Goal: Register for event/course

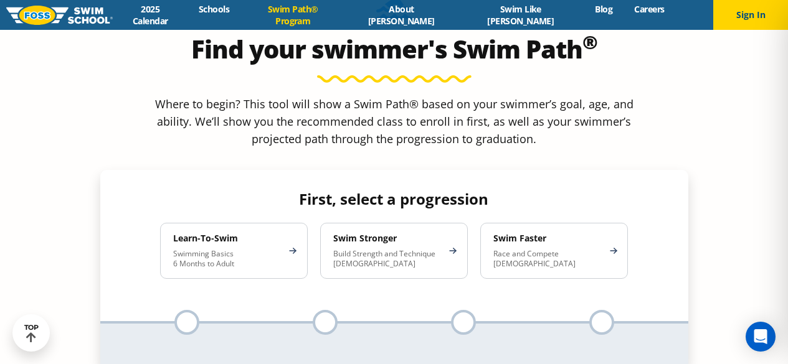
scroll to position [1121, 0]
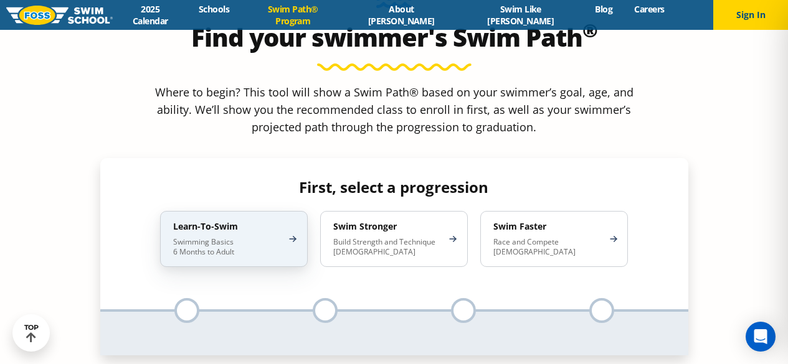
click at [275, 237] on p "Swimming Basics 6 Months to Adult" at bounding box center [227, 247] width 109 height 20
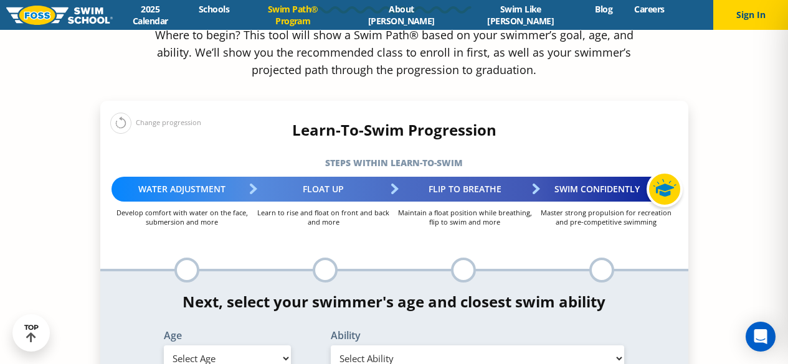
scroll to position [1184, 0]
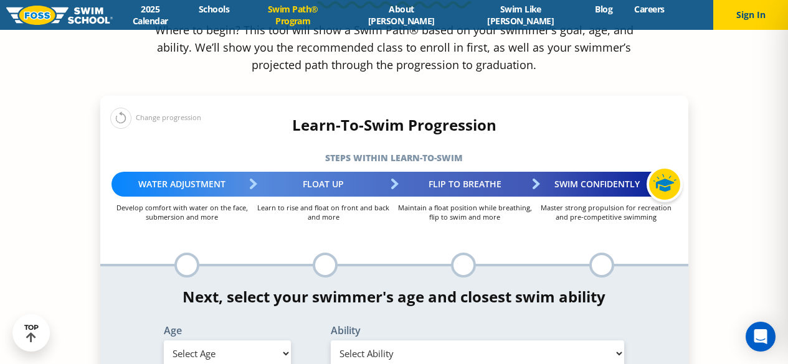
click at [215, 341] on select "Select Age 6 months - 1 year 1 year 2 years 3 years 4 years 5 years 6 years 7 y…" at bounding box center [227, 354] width 127 height 26
select select "6-years"
click at [164, 341] on select "Select Age 6 months - 1 year 1 year 2 years 3 years 4 years 5 years 6 years 7 y…" at bounding box center [227, 354] width 127 height 26
click at [452, 341] on select "Select Ability First in-water experience When in the water, reliant on a life j…" at bounding box center [478, 354] width 294 height 26
select select "6-years-uncomfortable-putting-face-in-the-water-andor-getting-water-on-ears-whi…"
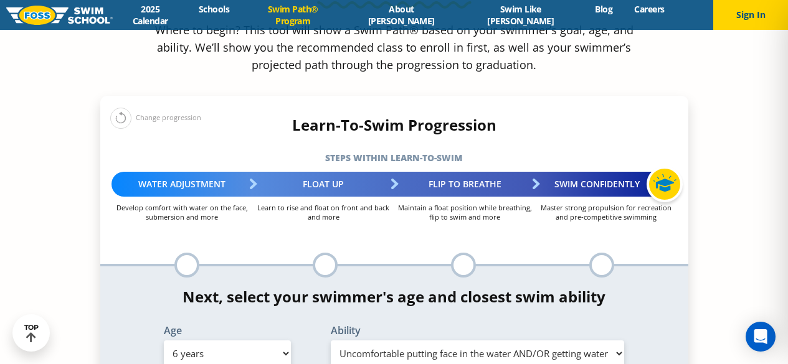
click at [331, 341] on select "Select Ability First in-water experience When in the water, reliant on a life j…" at bounding box center [478, 354] width 294 height 26
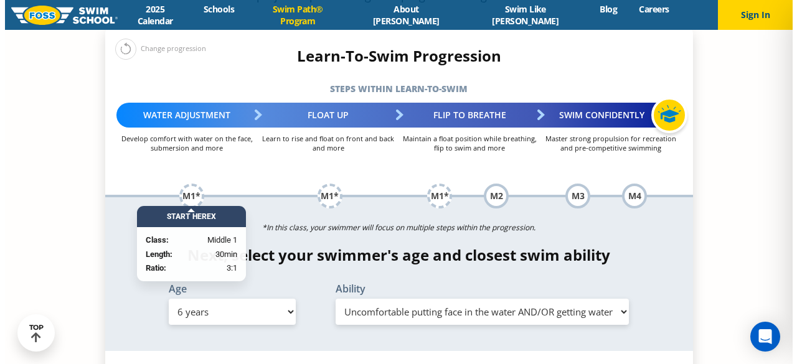
scroll to position [1308, 0]
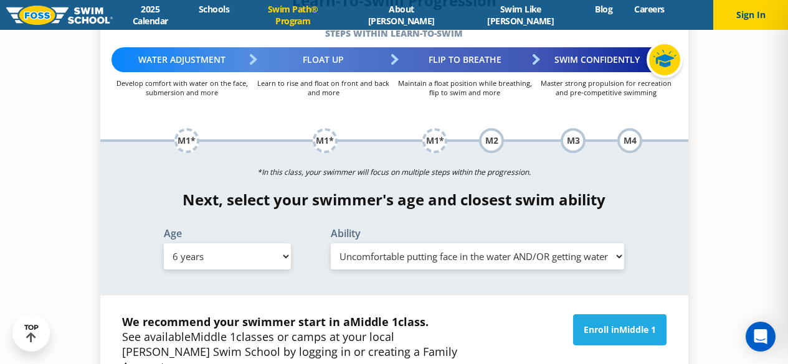
click at [225, 244] on select "Select Age 6 months - 1 year 1 year 2 years 3 years 4 years 5 years 6 years 7 y…" at bounding box center [227, 257] width 127 height 26
select select "9-years"
click at [164, 244] on select "Select Age 6 months - 1 year 1 year 2 years 3 years 4 years 5 years 6 years 7 y…" at bounding box center [227, 257] width 127 height 26
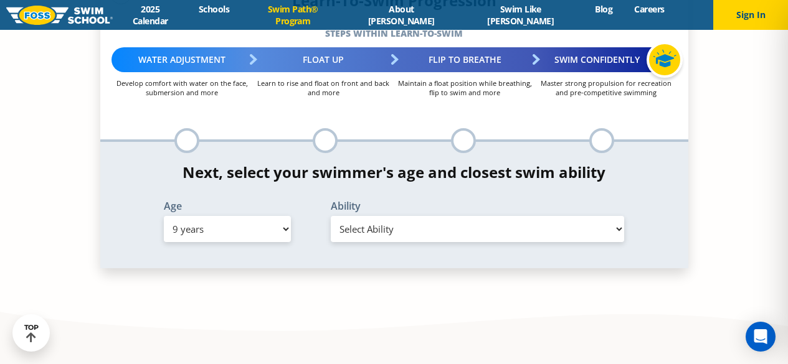
click at [411, 216] on select "Select Ability First in-water experience When in the water, reliant on a life j…" at bounding box center [478, 229] width 294 height 26
select select "9-years-swims-each-stroke-front-crawl-and-backstroke-75-ft-and-breaststroke-but…"
click at [331, 216] on select "Select Ability First in-water experience When in the water, reliant on a life j…" at bounding box center [478, 229] width 294 height 26
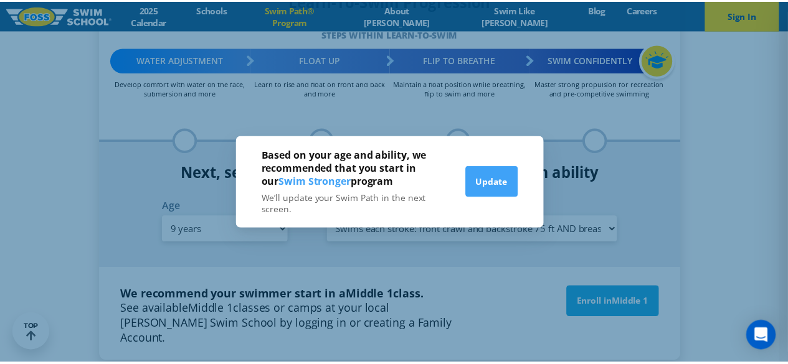
scroll to position [1299, 0]
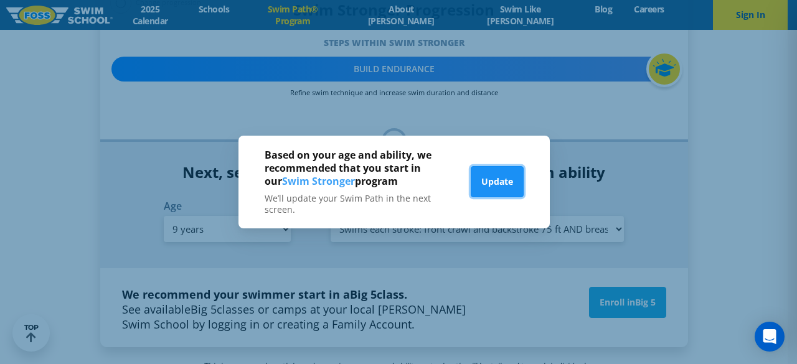
click at [487, 188] on button "Update" at bounding box center [497, 181] width 53 height 31
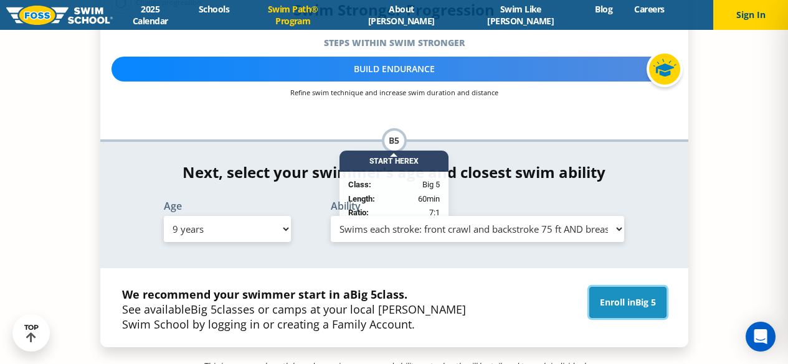
click at [625, 287] on link "Enroll in Big 5" at bounding box center [627, 302] width 77 height 31
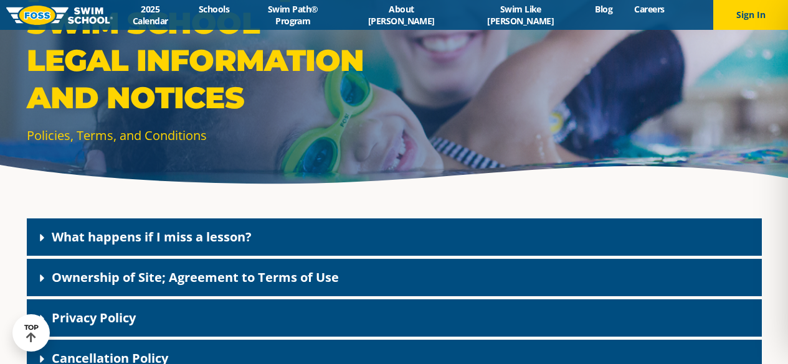
click at [397, 245] on div "What happens if I miss a lesson?" at bounding box center [394, 237] width 735 height 37
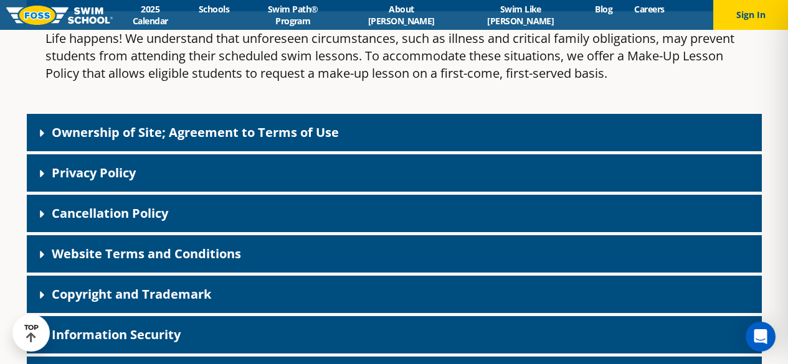
scroll to position [311, 0]
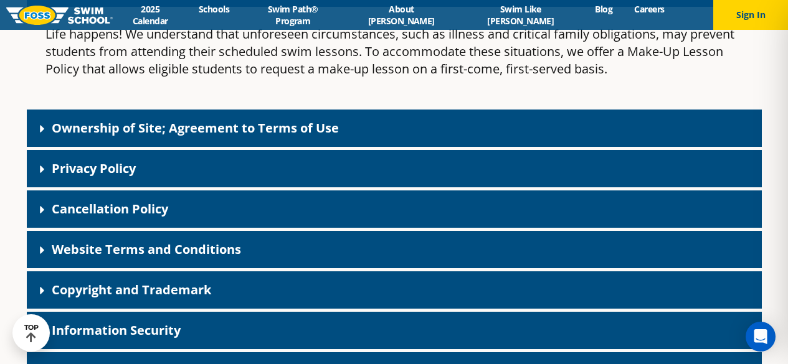
click at [399, 219] on div "Cancellation Policy" at bounding box center [394, 209] width 735 height 37
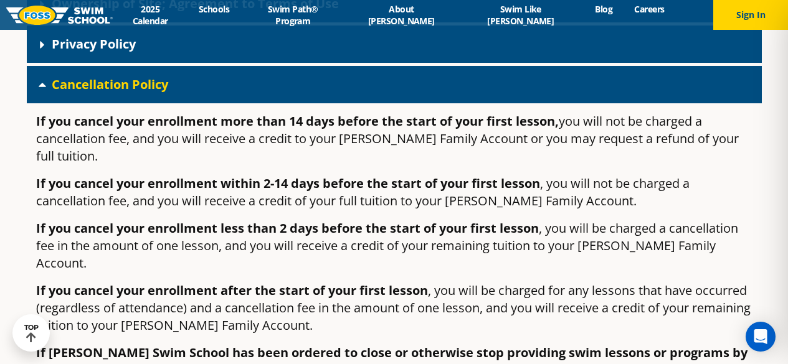
scroll to position [62, 0]
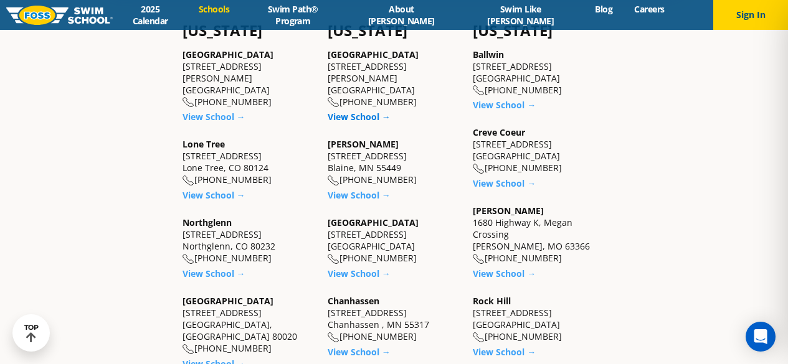
scroll to position [374, 0]
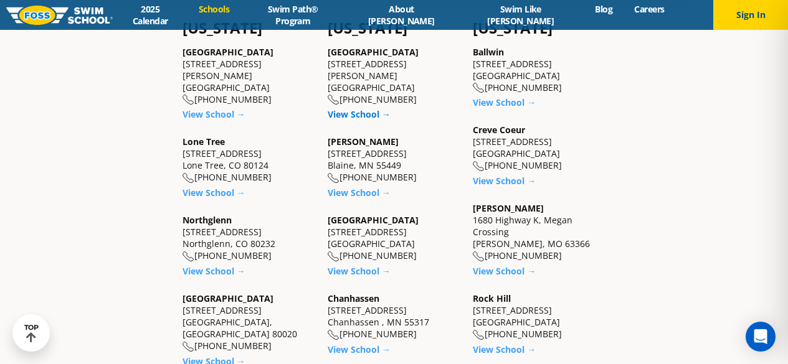
click at [358, 108] on link "View School →" at bounding box center [359, 114] width 63 height 12
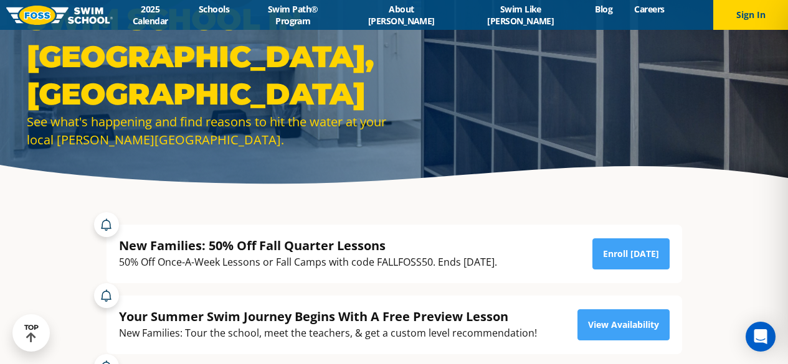
scroll to position [62, 0]
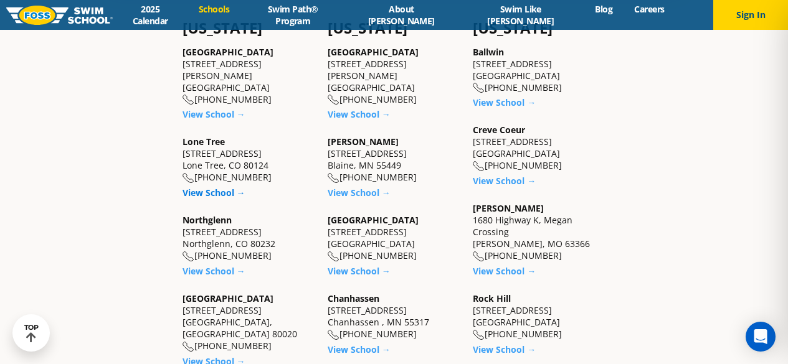
click at [201, 187] on link "View School →" at bounding box center [214, 193] width 63 height 12
click at [214, 108] on link "View School →" at bounding box center [214, 114] width 63 height 12
click at [209, 265] on link "View School →" at bounding box center [214, 271] width 63 height 12
click at [500, 273] on link "View School →" at bounding box center [504, 271] width 63 height 12
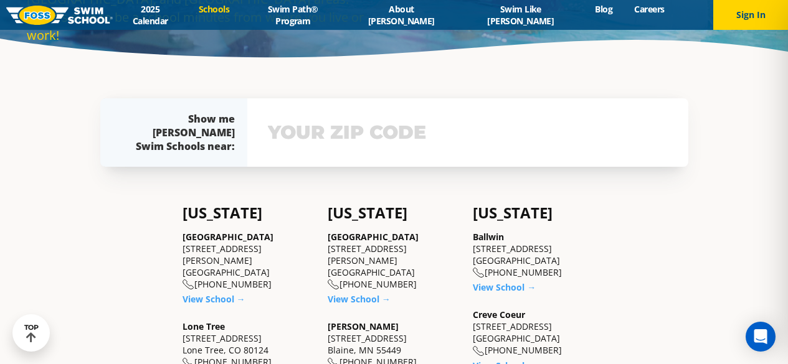
scroll to position [62, 0]
